Goal: Transaction & Acquisition: Download file/media

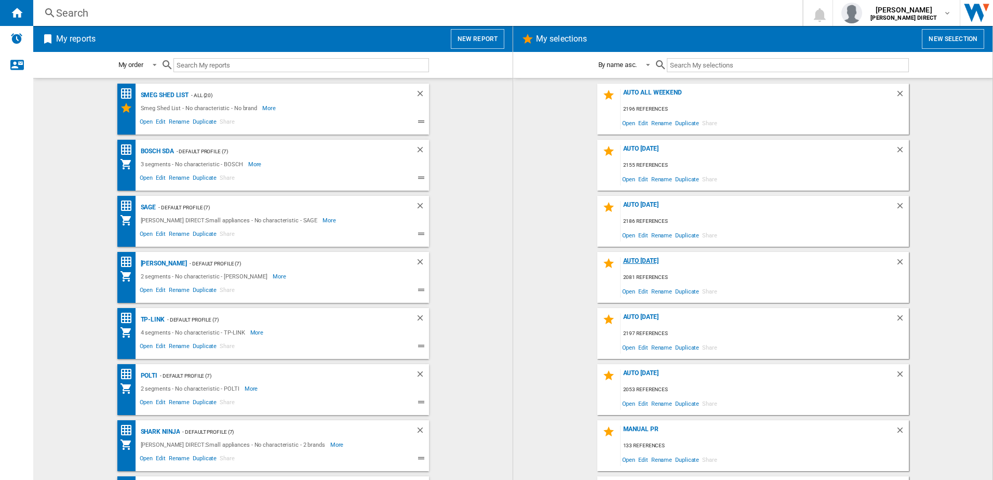
click at [640, 260] on div "AUTO [DATE]" at bounding box center [757, 264] width 275 height 14
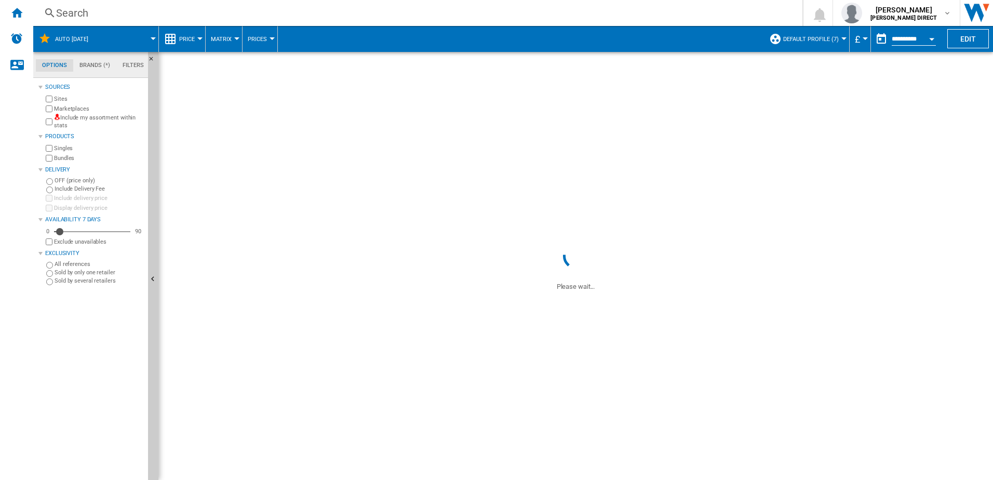
click at [77, 118] on label "Include my assortment within stats" at bounding box center [99, 122] width 90 height 16
click at [78, 109] on label "Marketplaces" at bounding box center [99, 109] width 90 height 8
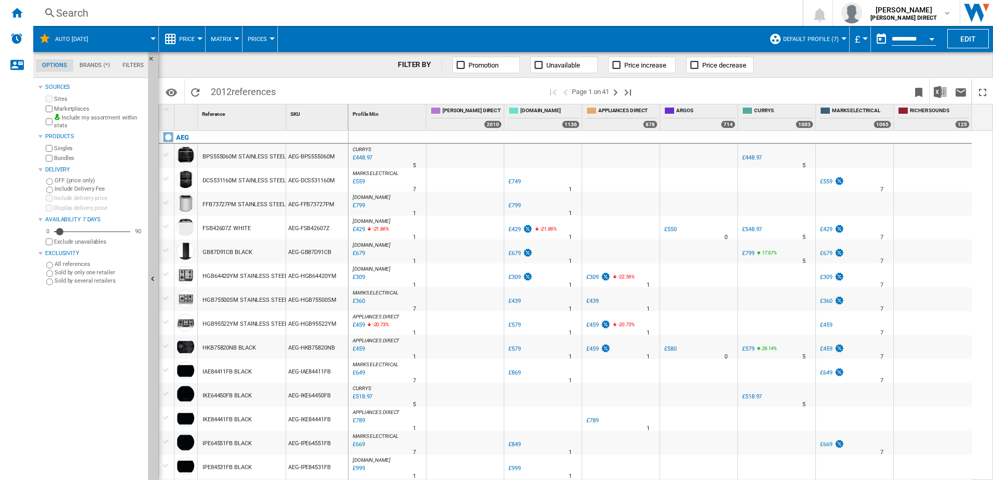
click at [72, 156] on label "Bundles" at bounding box center [99, 158] width 90 height 8
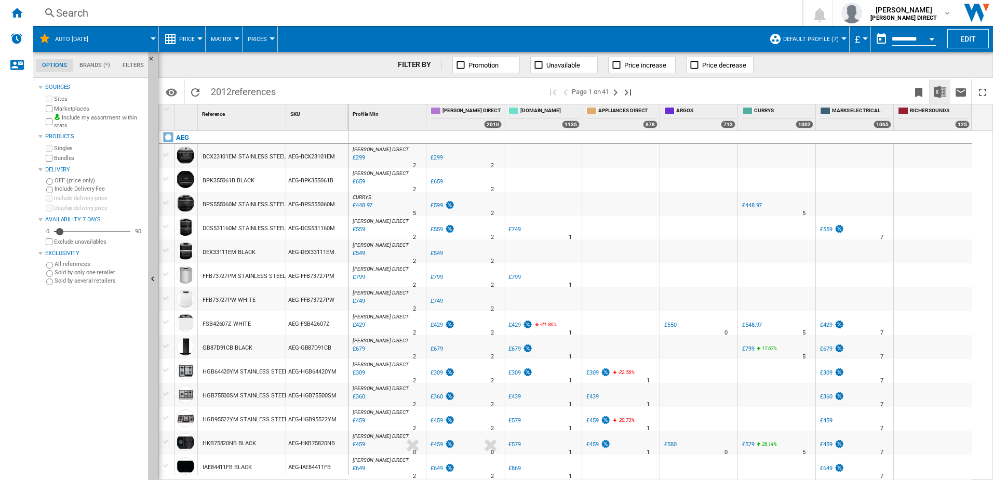
click at [940, 91] on img "Download in Excel" at bounding box center [940, 92] width 12 height 12
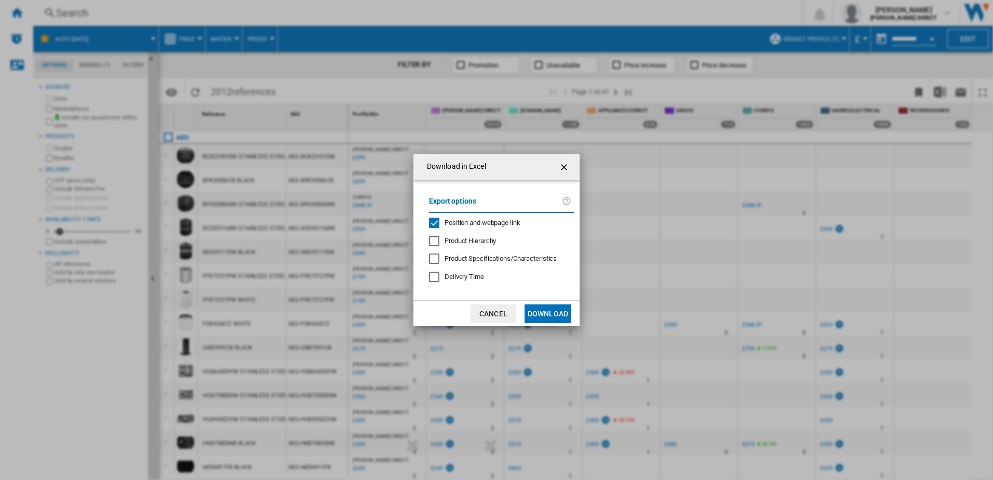
click at [499, 222] on span "Position and webpage link" at bounding box center [482, 223] width 76 height 8
click at [547, 306] on button "Download" at bounding box center [547, 313] width 47 height 19
